Goal: Task Accomplishment & Management: Manage account settings

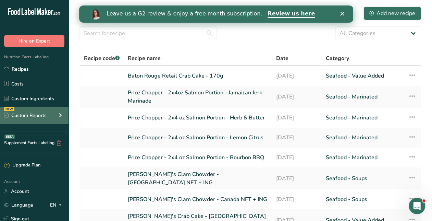
click at [42, 114] on div "Custom Reports" at bounding box center [25, 115] width 42 height 7
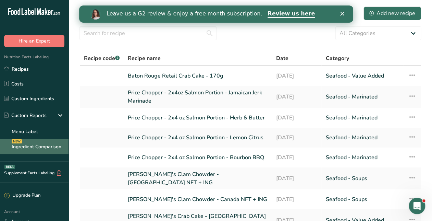
click at [32, 144] on link "Ingredient Comparison NEW" at bounding box center [34, 146] width 69 height 15
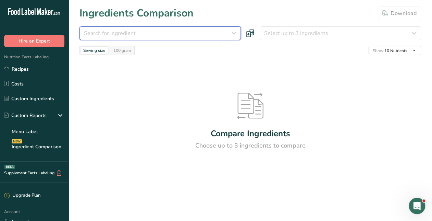
click at [187, 34] on div "Search for ingredient" at bounding box center [158, 33] width 148 height 8
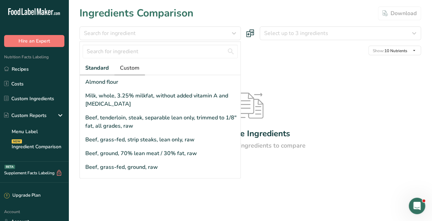
click at [132, 69] on span "Custom" at bounding box center [130, 68] width 20 height 8
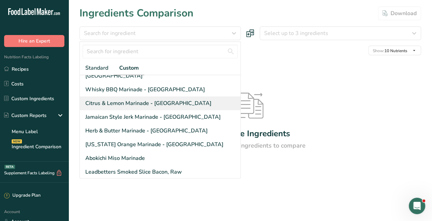
scroll to position [34, 0]
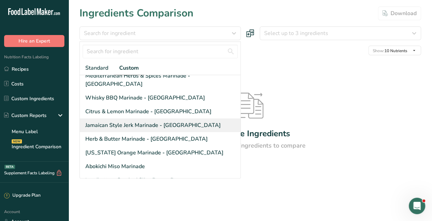
click at [179, 121] on div "Jamaican Style Jerk Marinade - [GEOGRAPHIC_DATA]" at bounding box center [152, 125] width 135 height 8
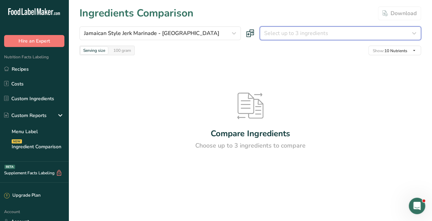
click at [289, 36] on span "Select up to 3 ingredients" at bounding box center [296, 33] width 64 height 8
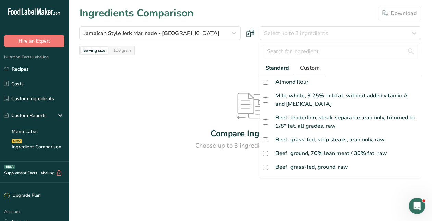
click at [309, 66] on span "Custom" at bounding box center [310, 68] width 20 height 8
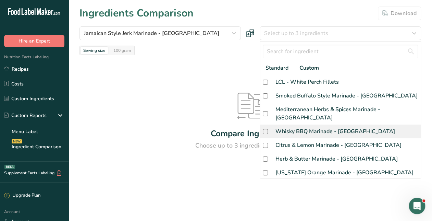
click at [343, 127] on div "Whisky BBQ Marinade - [GEOGRAPHIC_DATA]" at bounding box center [336, 131] width 120 height 8
checkbox input "true"
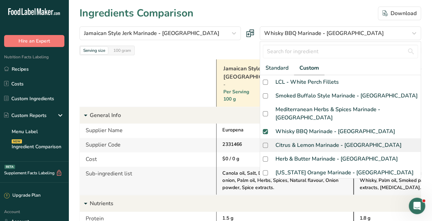
click at [307, 141] on div "Citrus & Lemon Marinade - [GEOGRAPHIC_DATA]" at bounding box center [339, 145] width 126 height 8
checkbox input "true"
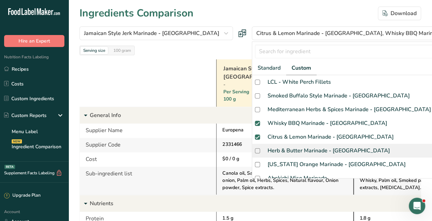
click at [307, 149] on div "Herb & Butter Marinade - [GEOGRAPHIC_DATA]" at bounding box center [329, 150] width 122 height 8
checkbox input "true"
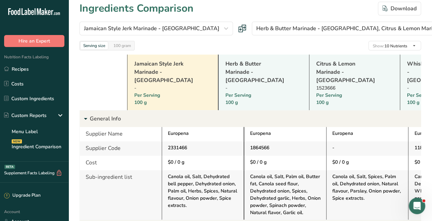
scroll to position [0, 0]
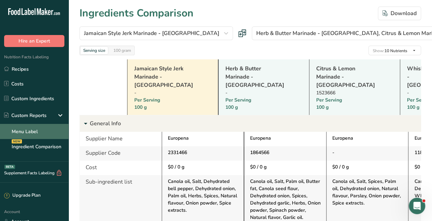
click at [36, 135] on link "Menu Label" at bounding box center [34, 131] width 69 height 15
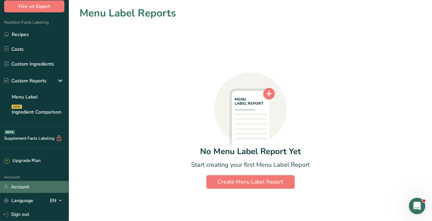
scroll to position [34, 0]
click at [33, 189] on link "Account" at bounding box center [34, 187] width 69 height 12
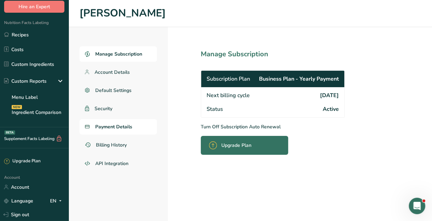
click at [127, 122] on link "Payment Details" at bounding box center [118, 126] width 77 height 15
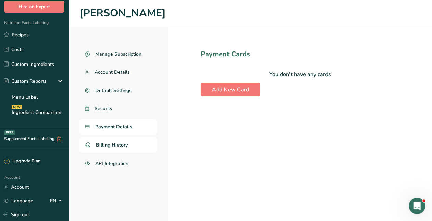
click at [132, 143] on link "Billing History" at bounding box center [118, 144] width 77 height 15
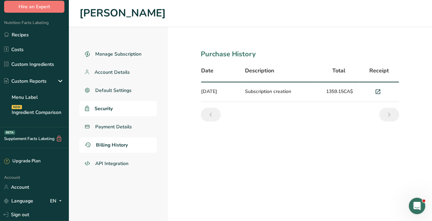
drag, startPoint x: 103, startPoint y: 121, endPoint x: 105, endPoint y: 111, distance: 9.4
click at [104, 121] on link "Payment Details" at bounding box center [118, 126] width 77 height 15
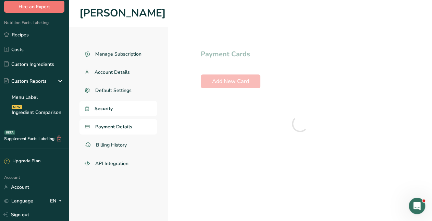
click at [105, 109] on span "Security" at bounding box center [104, 108] width 18 height 7
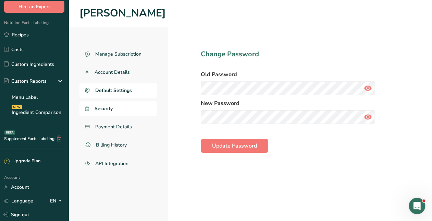
click at [110, 92] on span "Default Settings" at bounding box center [113, 90] width 37 height 7
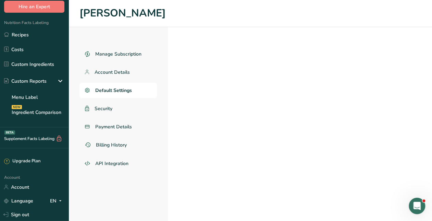
select select "CA"
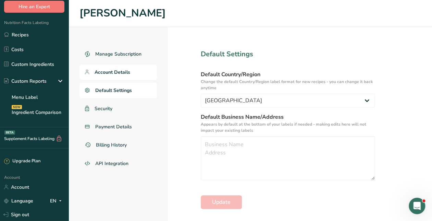
click at [119, 70] on span "Account Details" at bounding box center [113, 72] width 36 height 7
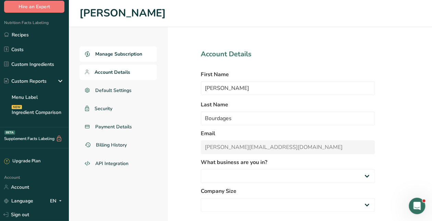
select select
select select "3"
click at [120, 51] on span "Manage Subscription" at bounding box center [118, 53] width 47 height 7
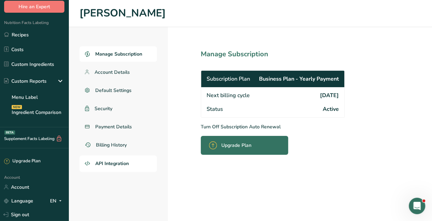
click at [105, 159] on link "API Integration" at bounding box center [118, 163] width 77 height 16
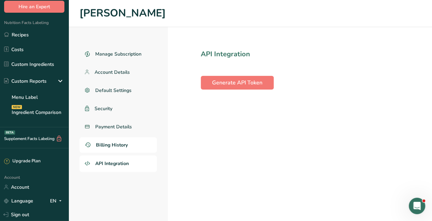
click at [108, 139] on link "Billing History" at bounding box center [118, 144] width 77 height 15
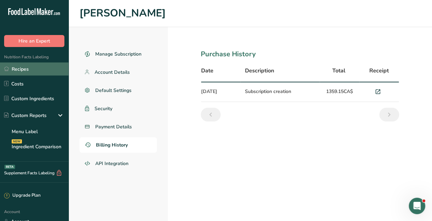
click at [22, 65] on link "Recipes" at bounding box center [34, 68] width 69 height 13
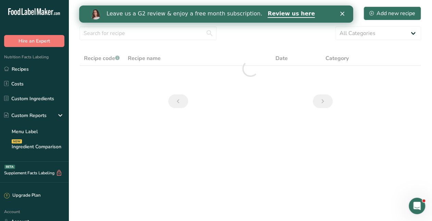
click at [323, 29] on div "All Categories Baked Goods [GEOGRAPHIC_DATA] Confectionery Cooked Meals, Salads…" at bounding box center [251, 33] width 342 height 14
